Goal: Register for event/course

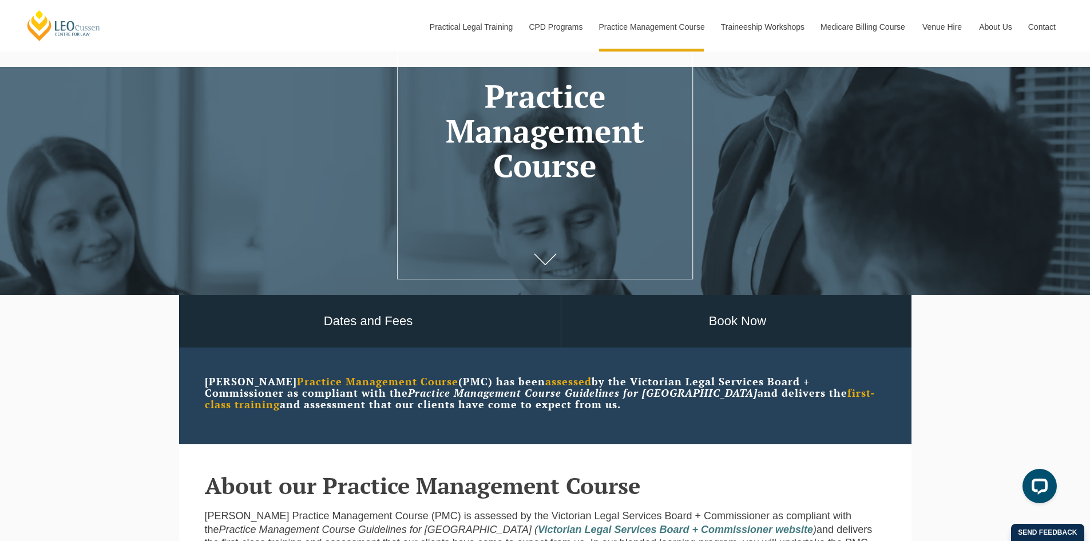
scroll to position [13, 0]
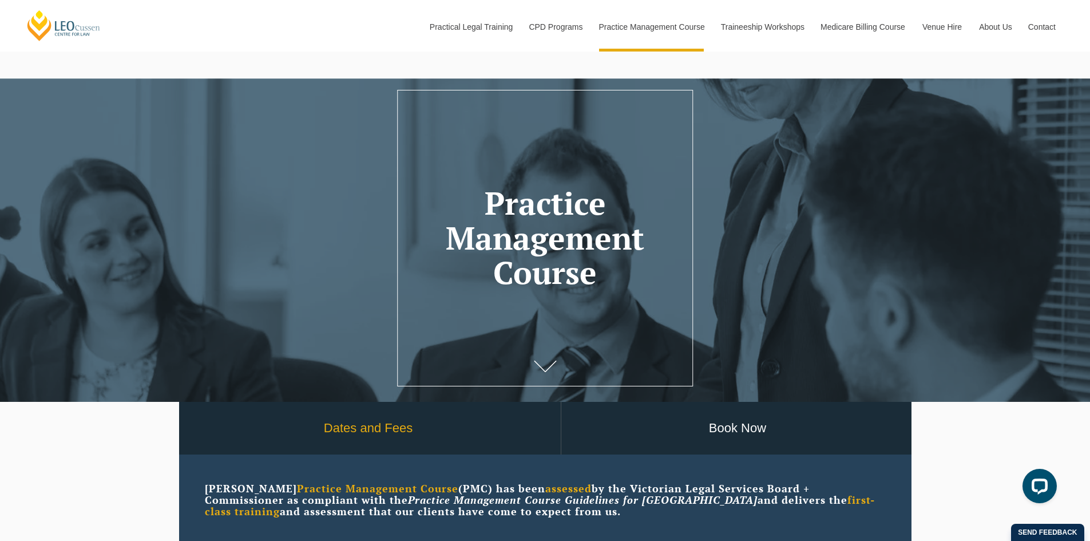
click at [337, 435] on link "Dates and Fees" at bounding box center [368, 428] width 385 height 53
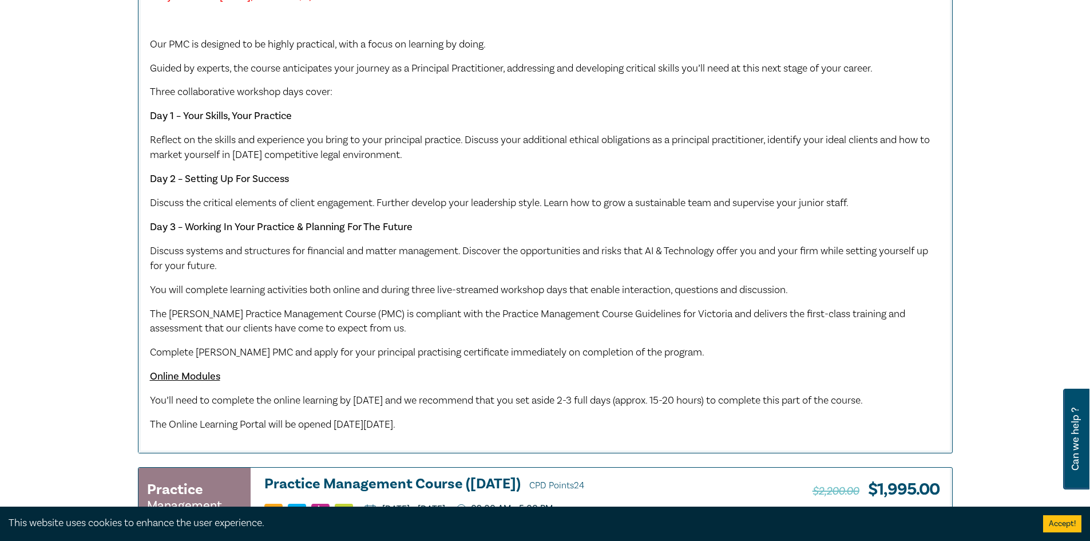
scroll to position [401, 0]
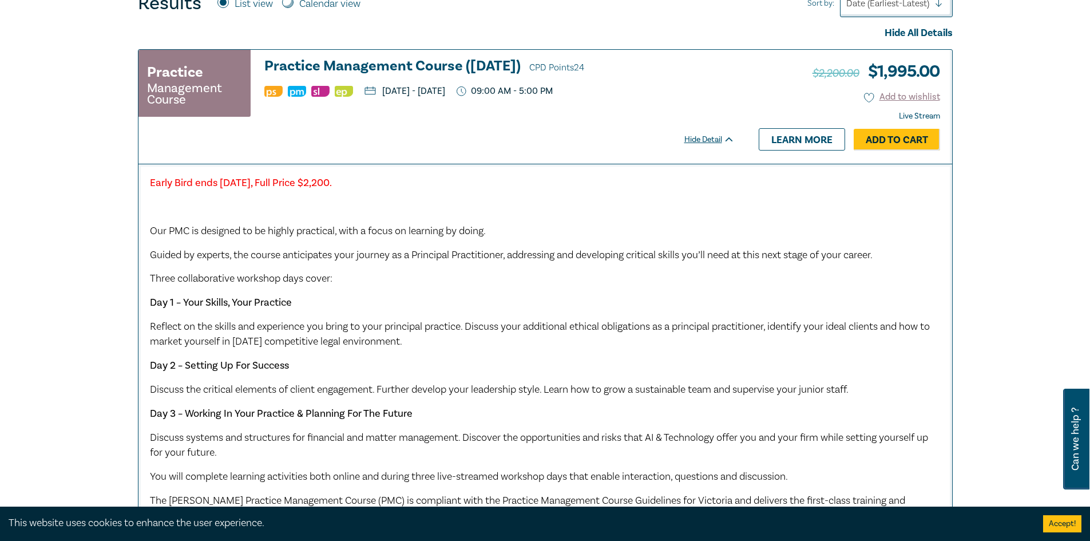
click at [420, 68] on h3 "Practice Management Course (October 2025) CPD Points 24" at bounding box center [499, 66] width 470 height 17
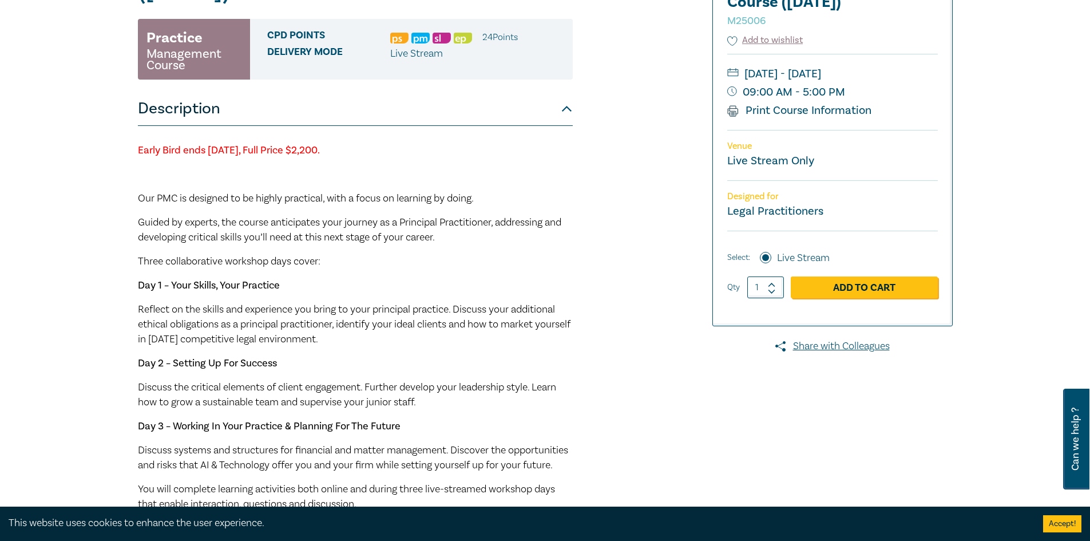
scroll to position [229, 0]
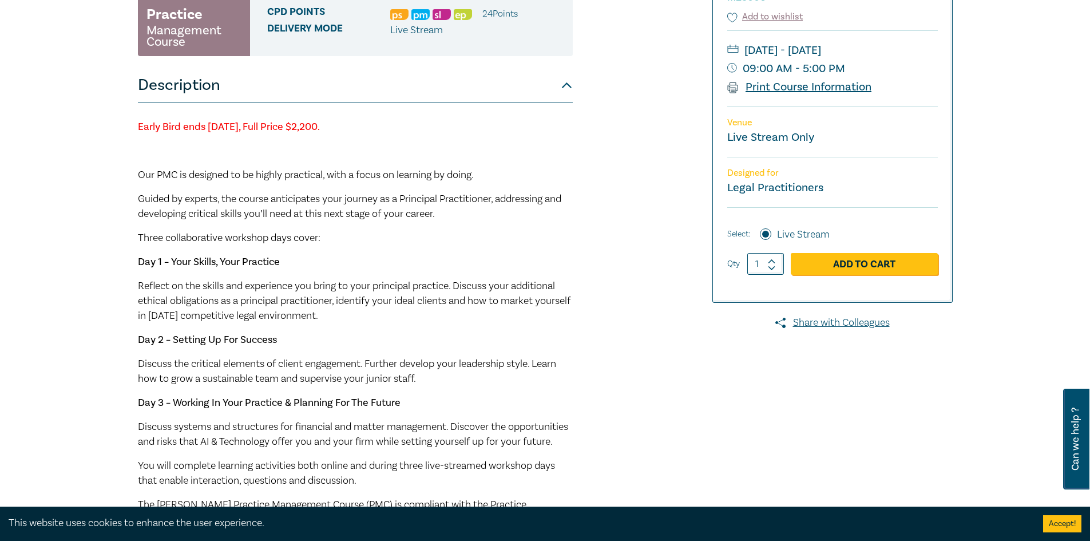
click at [837, 94] on link "Print Course Information" at bounding box center [799, 87] width 145 height 15
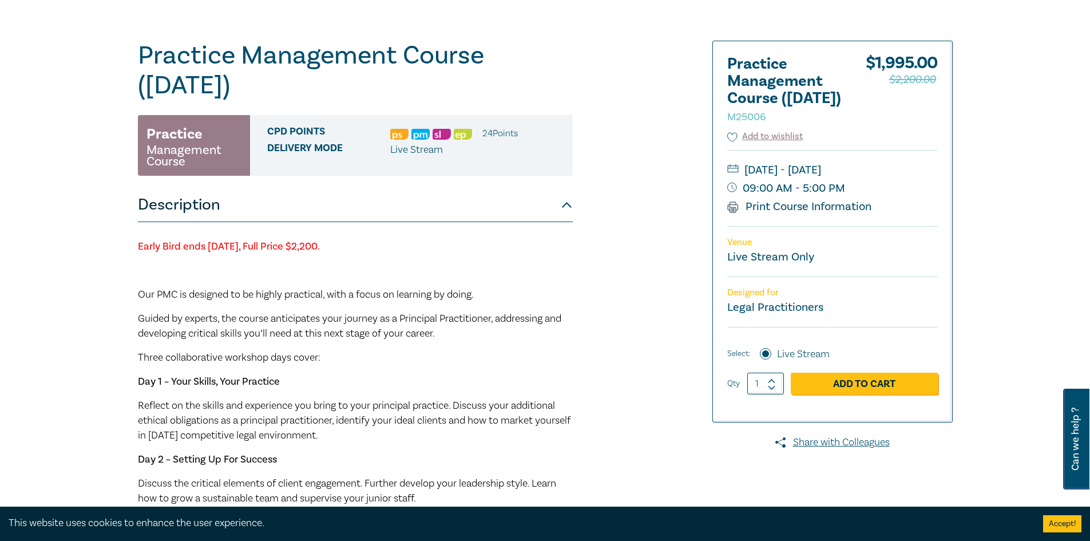
scroll to position [0, 0]
